Goal: Task Accomplishment & Management: Complete application form

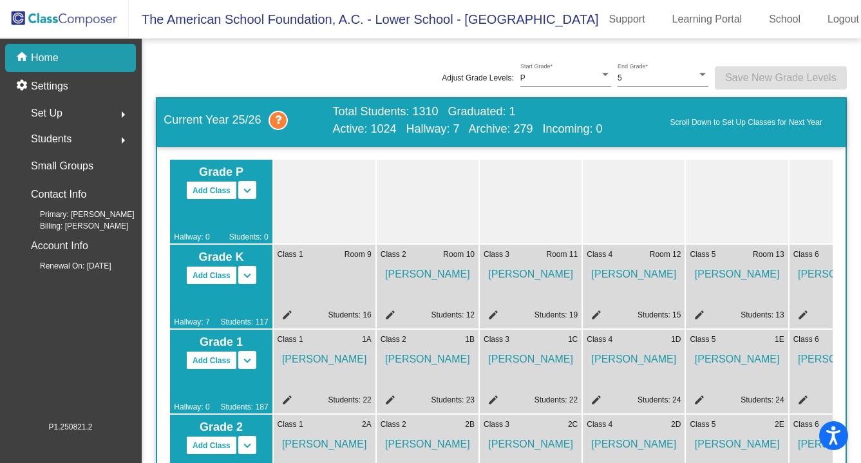
click at [43, 113] on span "Set Up" at bounding box center [47, 113] width 32 height 18
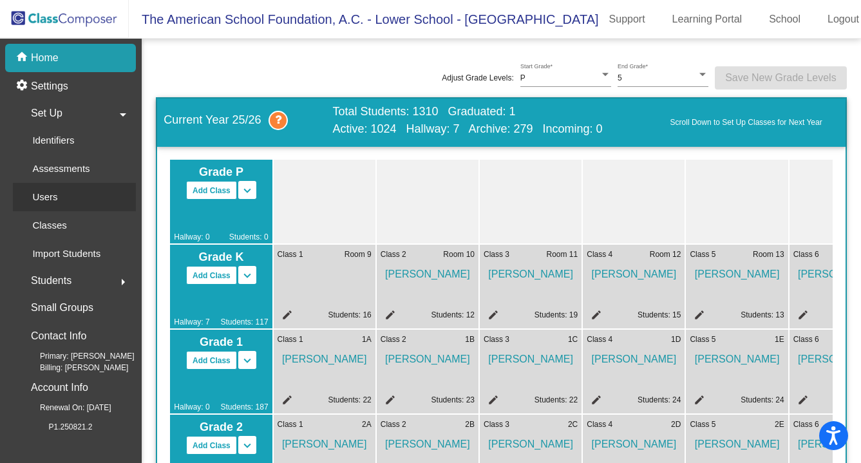
click at [39, 202] on p "Users" at bounding box center [44, 196] width 25 height 15
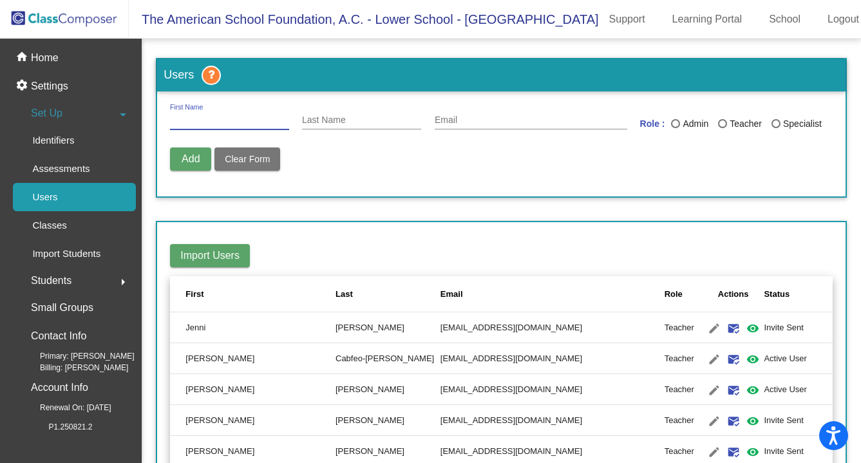
click at [193, 119] on input "First Name" at bounding box center [229, 120] width 119 height 10
click at [198, 121] on input "[PERSON_NAME]" at bounding box center [229, 120] width 119 height 10
type input "[PERSON_NAME]"
paste input "[PERSON_NAME][EMAIL_ADDRESS][DOMAIN_NAME]"
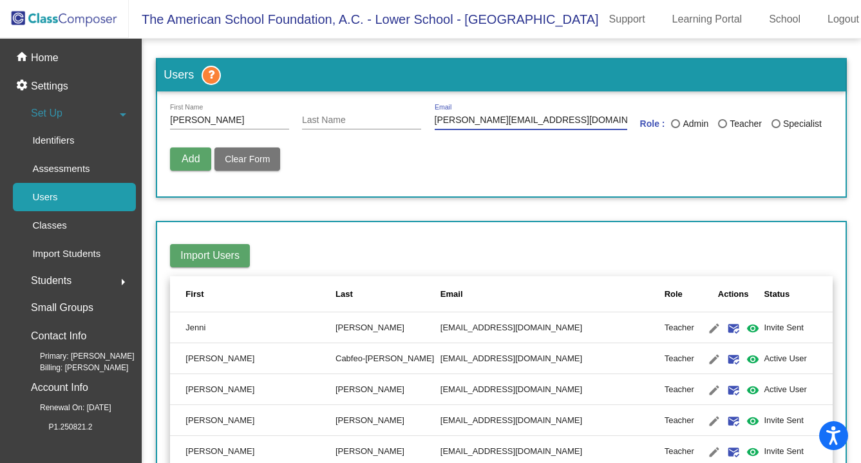
type input "[PERSON_NAME][EMAIL_ADDRESS][DOMAIN_NAME]"
click at [334, 122] on input "Last Name" at bounding box center [361, 120] width 119 height 10
type input "[PERSON_NAME]"
click at [781, 126] on div "Specialist" at bounding box center [801, 124] width 41 height 14
click at [776, 128] on input "Specialist" at bounding box center [776, 128] width 1 height 1
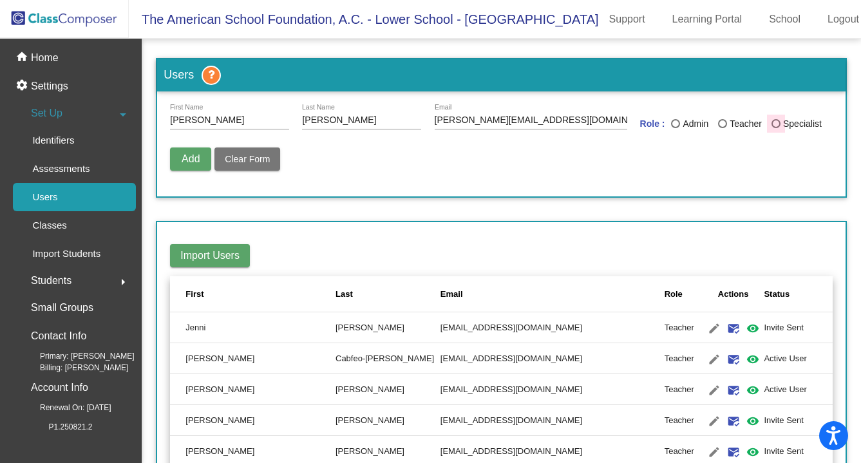
radio input "true"
click at [185, 170] on button "Add" at bounding box center [190, 159] width 41 height 23
type input "[PERSON_NAME][EMAIL_ADDRESS][DOMAIN_NAME]"
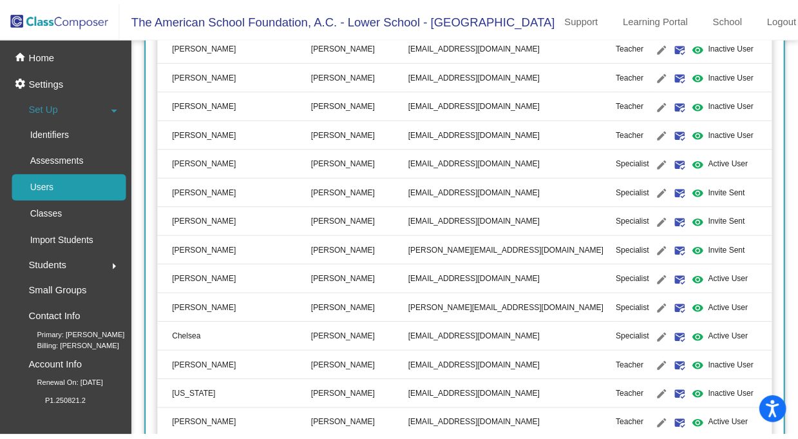
scroll to position [560, 0]
